Goal: Task Accomplishment & Management: Complete application form

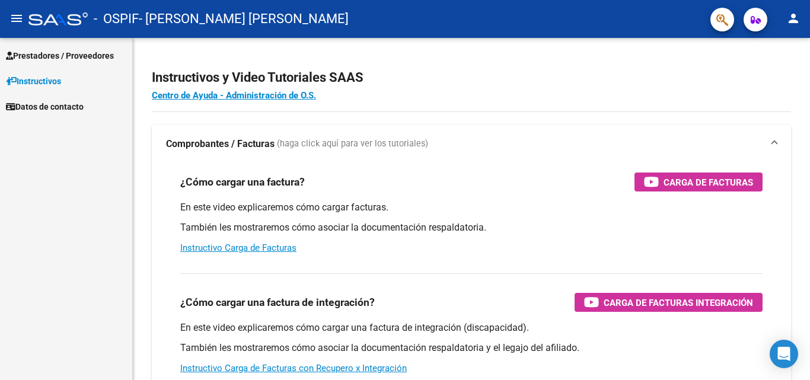
click at [55, 55] on span "Prestadores / Proveedores" at bounding box center [60, 55] width 108 height 13
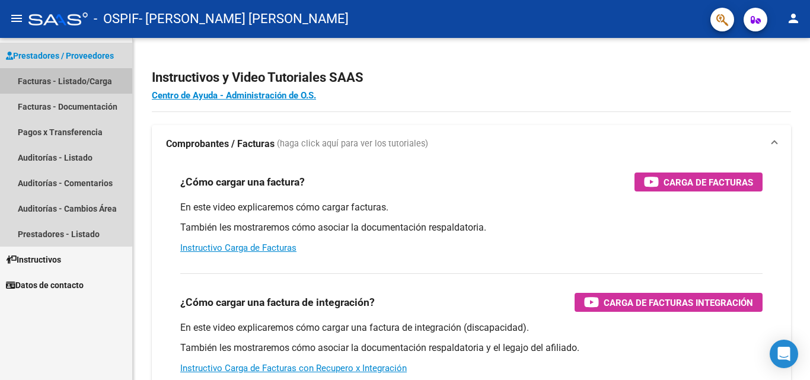
click at [59, 82] on link "Facturas - Listado/Carga" at bounding box center [66, 81] width 132 height 26
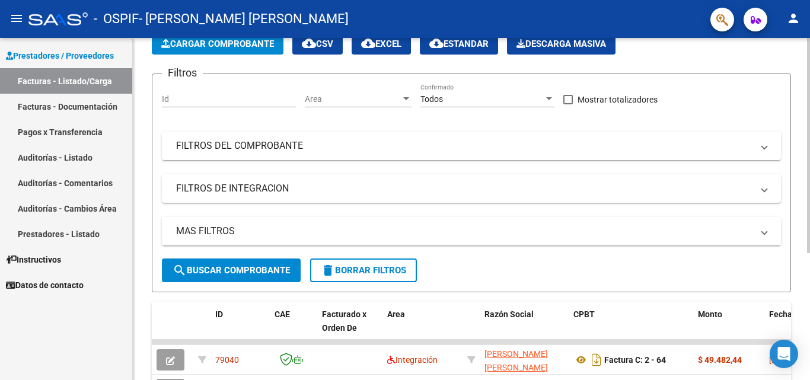
click at [801, 232] on div "Video tutorial PRESTADORES -> Listado de CPBTs Emitidos por Prestadores / Prove…" at bounding box center [473, 238] width 680 height 535
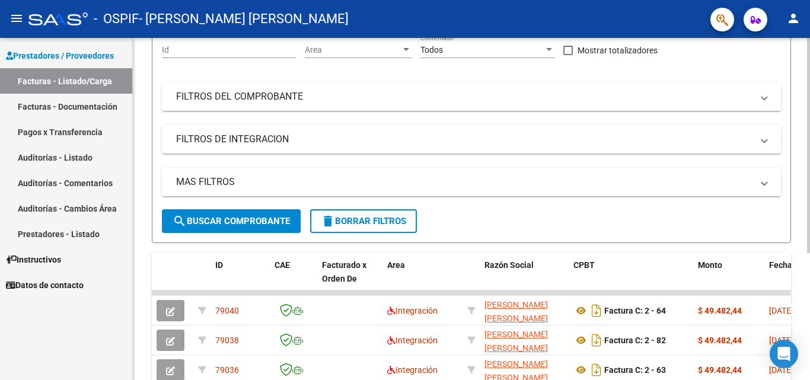
scroll to position [123, 0]
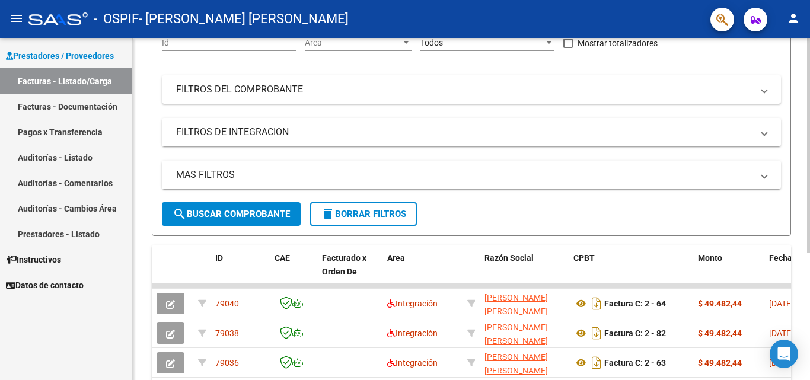
click at [802, 268] on div "Video tutorial PRESTADORES -> Listado de CPBTs Emitidos por Prestadores / Prove…" at bounding box center [473, 182] width 680 height 535
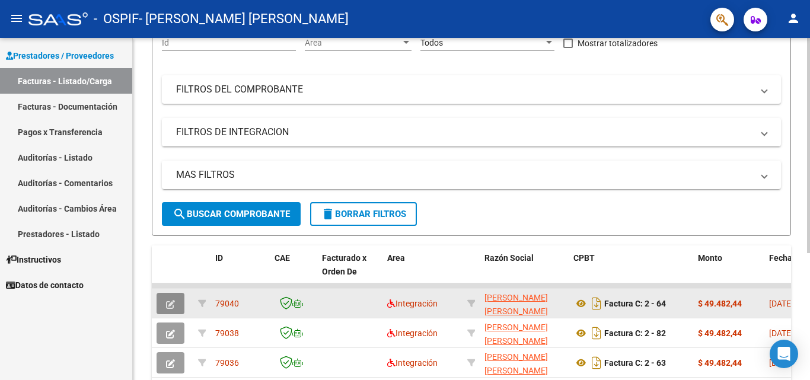
click at [184, 305] on button "button" at bounding box center [171, 303] width 28 height 21
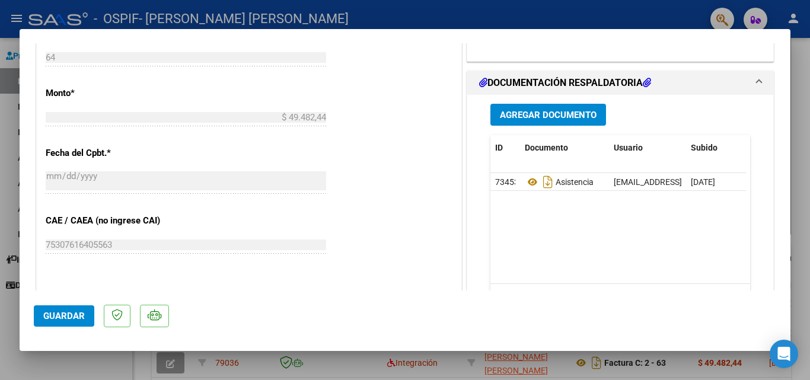
scroll to position [578, 0]
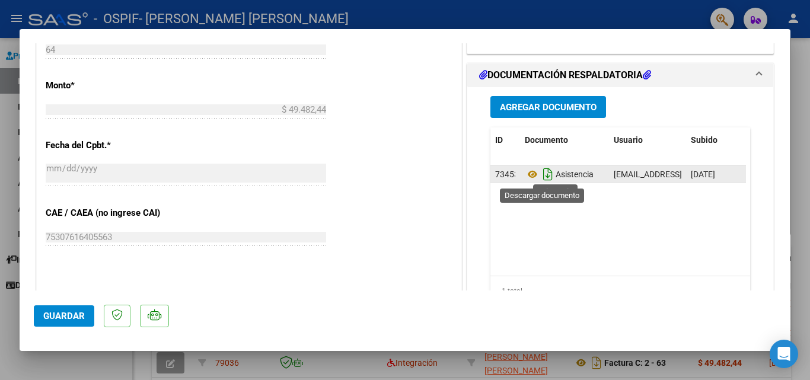
click at [540, 177] on icon "Descargar documento" at bounding box center [547, 174] width 15 height 19
click at [565, 176] on span "Asistencia" at bounding box center [559, 174] width 69 height 9
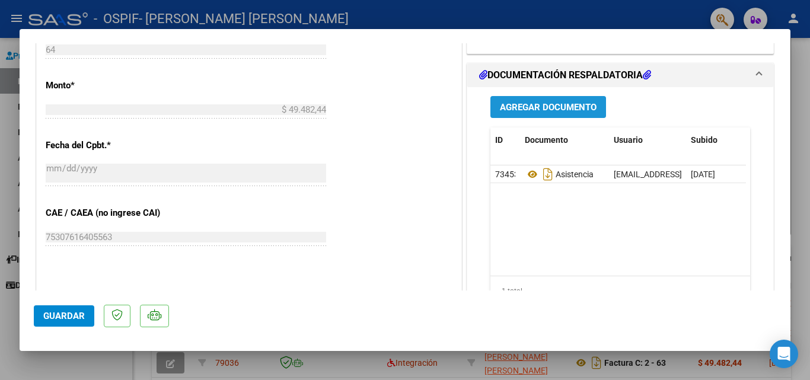
click at [535, 107] on span "Agregar Documento" at bounding box center [548, 107] width 97 height 11
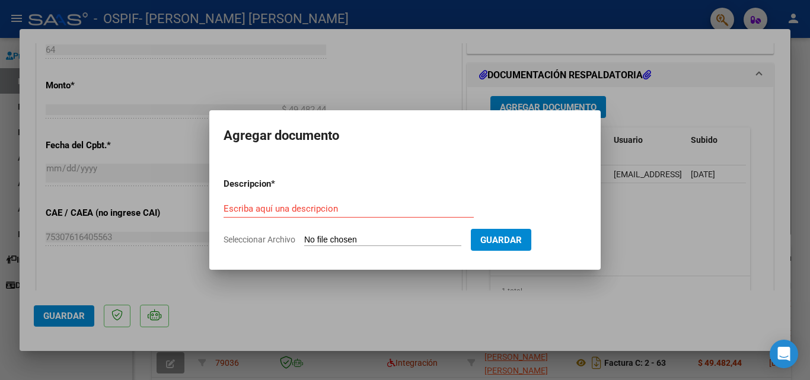
click at [407, 237] on input "Seleccionar Archivo" at bounding box center [382, 240] width 157 height 11
type input "C:\fakepath\[PERSON_NAME].pdf"
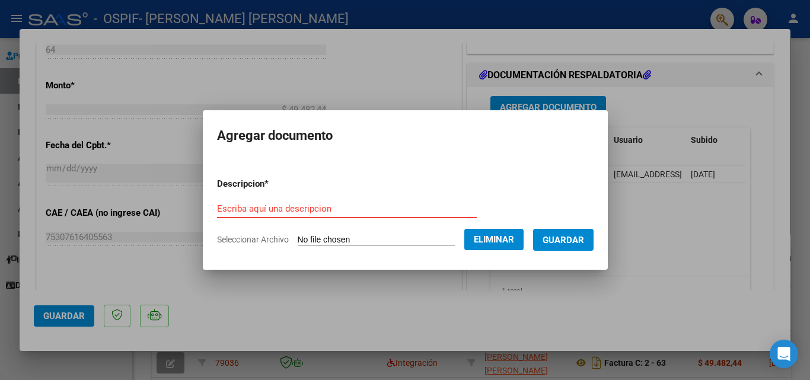
click at [389, 209] on input "Escriba aquí una descripcion" at bounding box center [347, 208] width 260 height 11
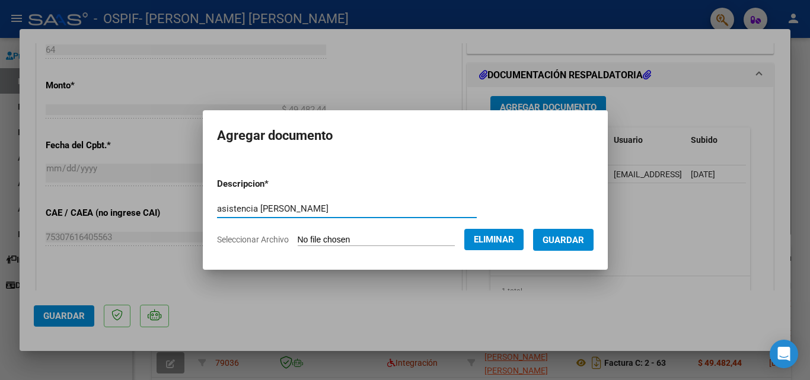
type input "asistencia [PERSON_NAME]"
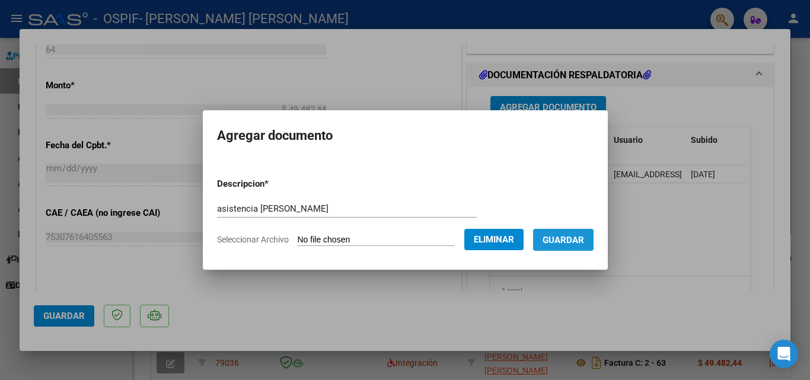
click at [577, 241] on span "Guardar" at bounding box center [564, 240] width 42 height 11
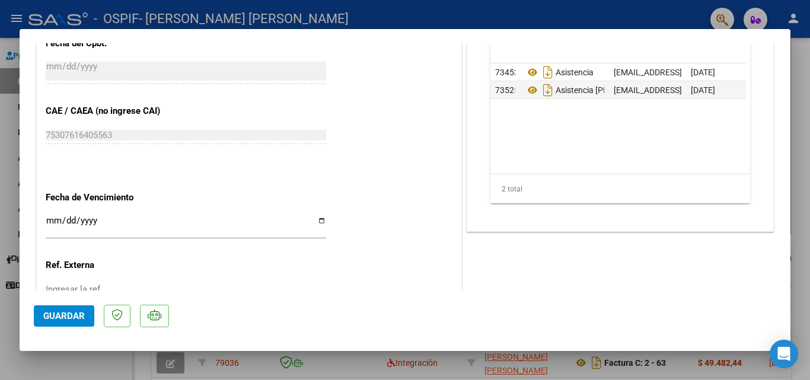
scroll to position [634, 0]
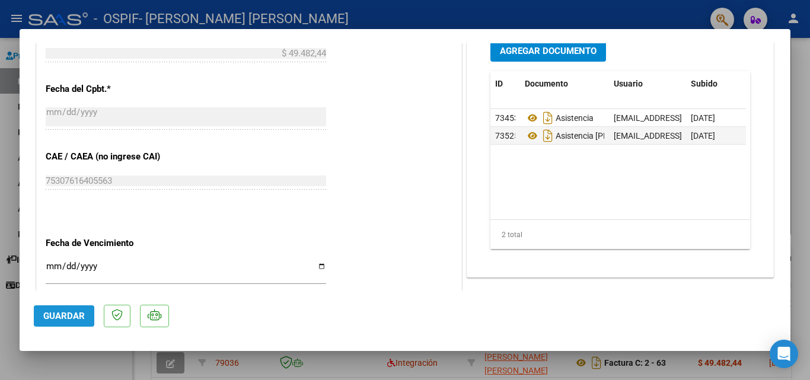
click at [72, 314] on span "Guardar" at bounding box center [64, 316] width 42 height 11
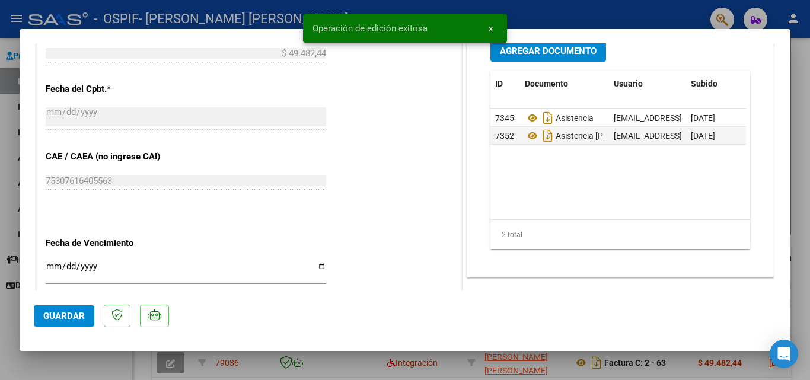
click at [796, 73] on div at bounding box center [405, 190] width 810 height 380
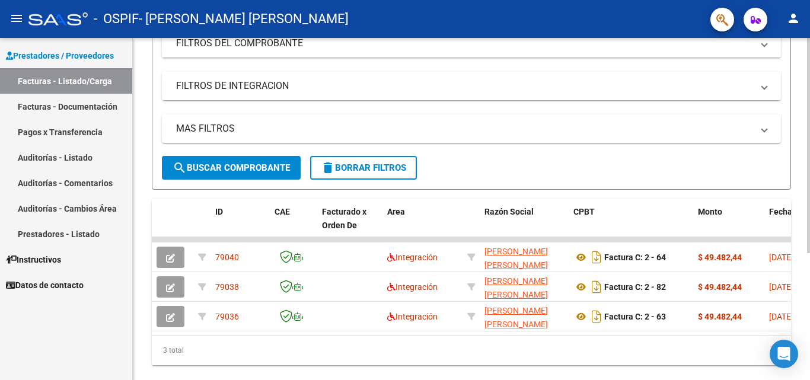
scroll to position [171, 0]
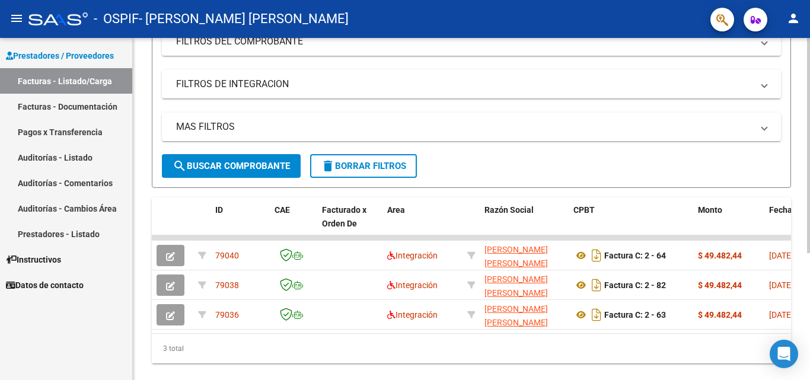
click at [799, 160] on div "Video tutorial PRESTADORES -> Listado de CPBTs Emitidos por Prestadores / Prove…" at bounding box center [473, 134] width 680 height 535
